Goal: Task Accomplishment & Management: Manage account settings

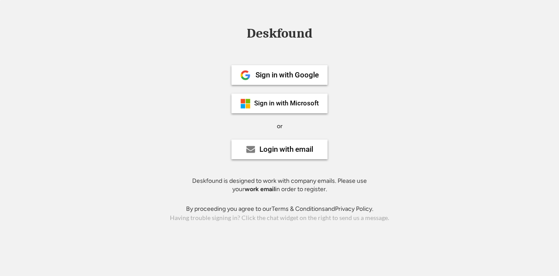
drag, startPoint x: 171, startPoint y: 82, endPoint x: 167, endPoint y: 78, distance: 5.6
click at [170, 80] on div "Deskfound Sign in with Google Sign in with Microsoft or Login with email Deskfo…" at bounding box center [279, 125] width 559 height 197
click at [290, 146] on div "Login with email" at bounding box center [287, 149] width 54 height 7
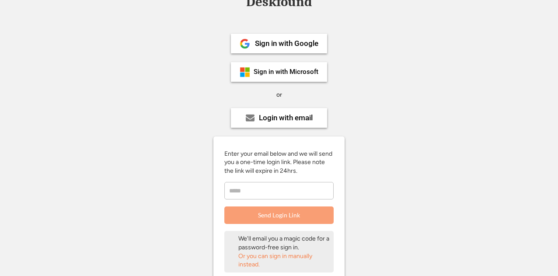
scroll to position [44, 0]
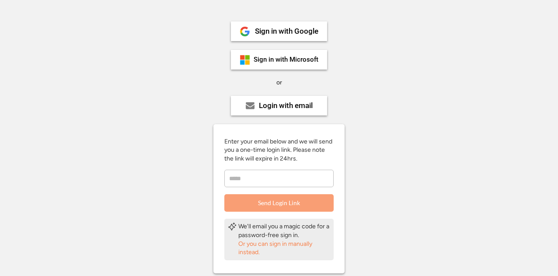
click at [274, 182] on input "email" at bounding box center [278, 178] width 109 height 17
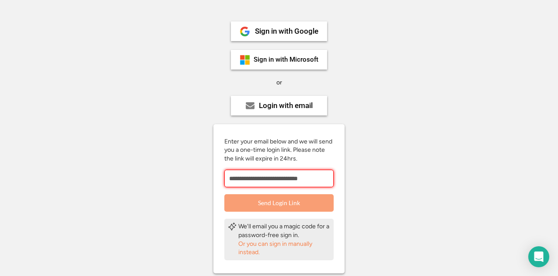
type input "**********"
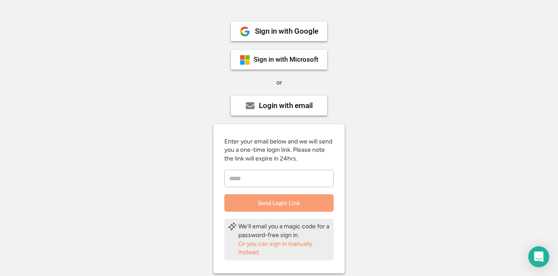
click at [375, 119] on div "Sign in with Google Sign in with Microsoft or Login with email Enter your email…" at bounding box center [279, 165] width 197 height 323
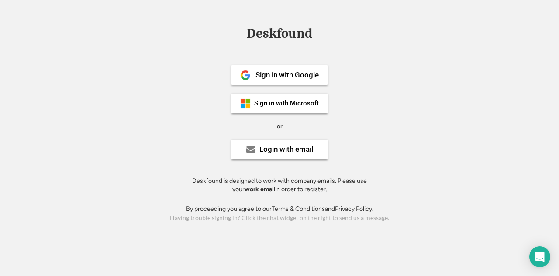
click at [295, 186] on div "Deskfound is designed to work with company emails. Please use your work email i…" at bounding box center [279, 185] width 197 height 17
drag, startPoint x: 0, startPoint y: 0, endPoint x: 358, endPoint y: 118, distance: 377.2
click at [368, 114] on div "Sign in with Google Sign in with Microsoft or Login with email Deskfound is des…" at bounding box center [279, 126] width 197 height 157
click at [296, 147] on div "Login with email" at bounding box center [287, 149] width 54 height 7
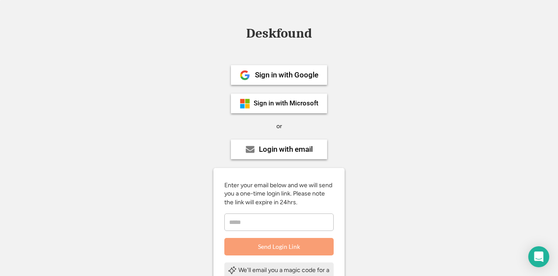
click at [273, 229] on input "email" at bounding box center [278, 221] width 109 height 17
click at [274, 226] on input "email" at bounding box center [278, 221] width 109 height 17
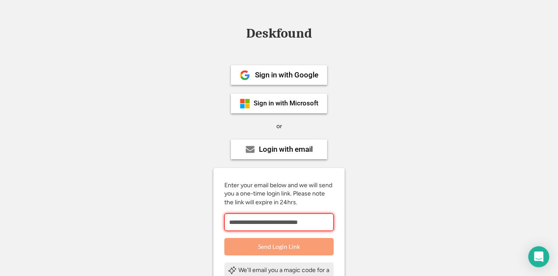
type input "**********"
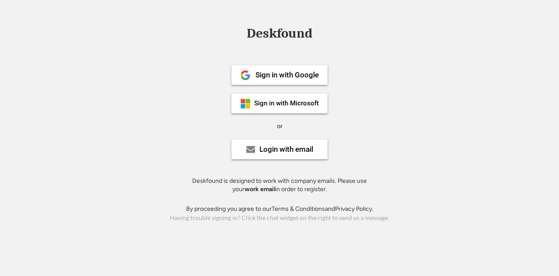
click at [399, 115] on div "Deskfound Sign in with Google Sign in with Microsoft or Login with email Deskfo…" at bounding box center [279, 125] width 559 height 197
